Goal: Transaction & Acquisition: Purchase product/service

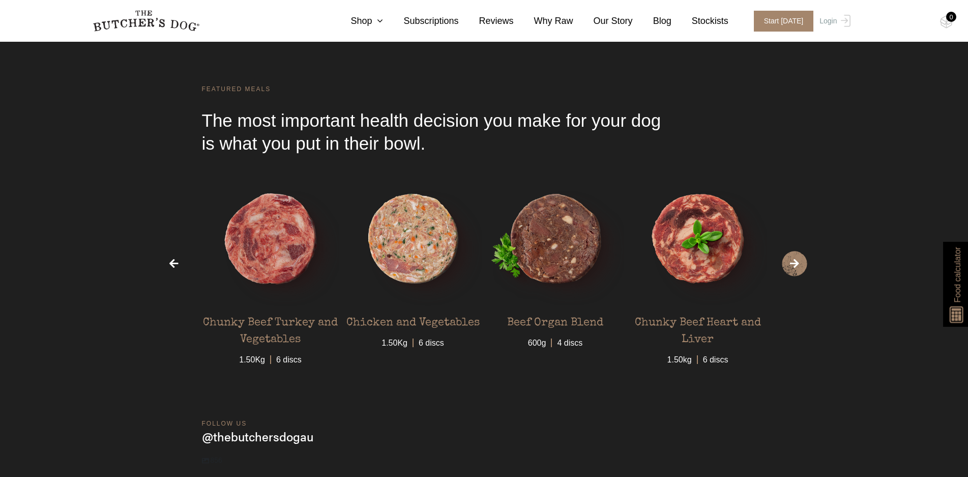
scroll to position [3104, 0]
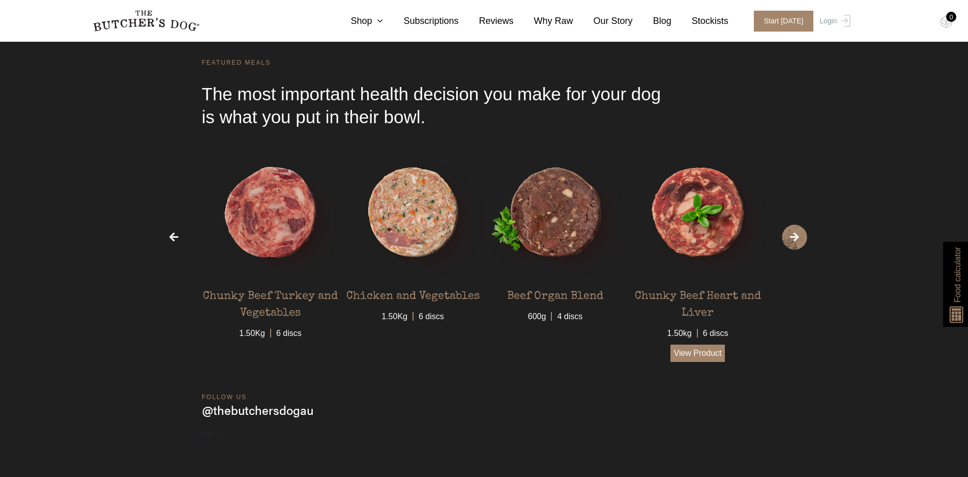
click at [701, 362] on link "View Product" at bounding box center [698, 352] width 55 height 17
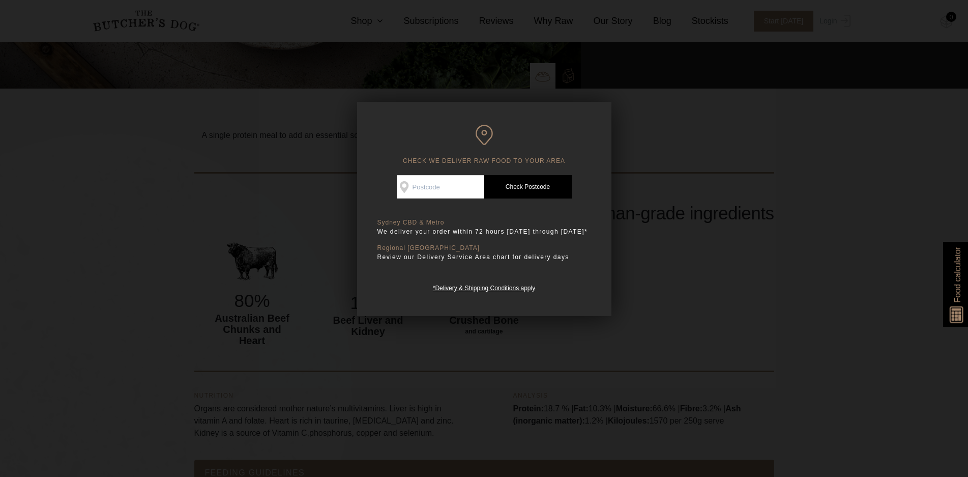
click at [773, 180] on div at bounding box center [484, 238] width 968 height 477
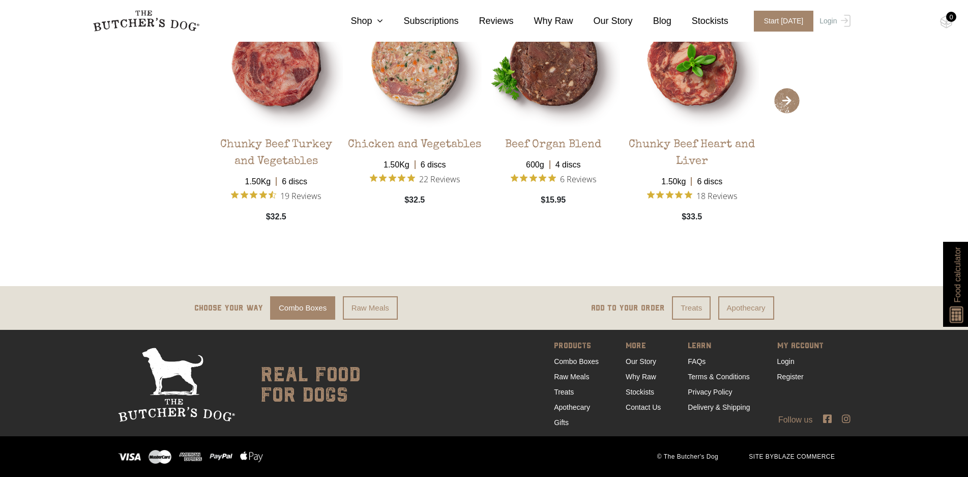
scroll to position [2359, 0]
click at [846, 421] on icon at bounding box center [846, 419] width 9 height 10
